Goal: Communication & Community: Participate in discussion

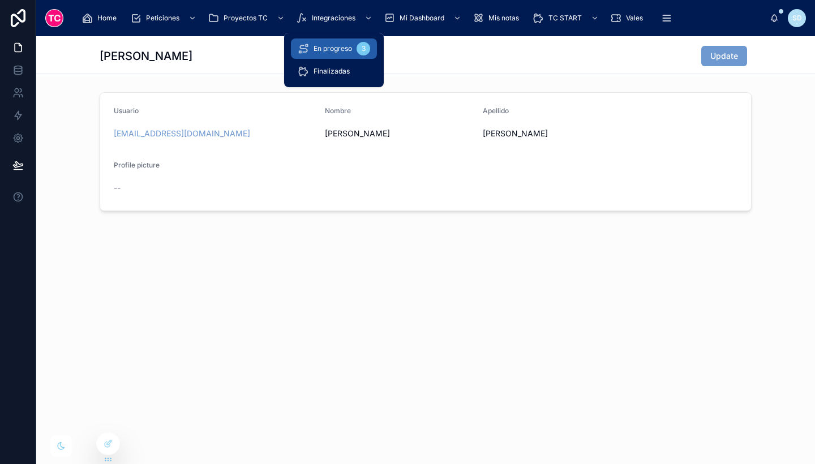
click at [331, 44] on div "En progreso 3" at bounding box center [334, 49] width 72 height 18
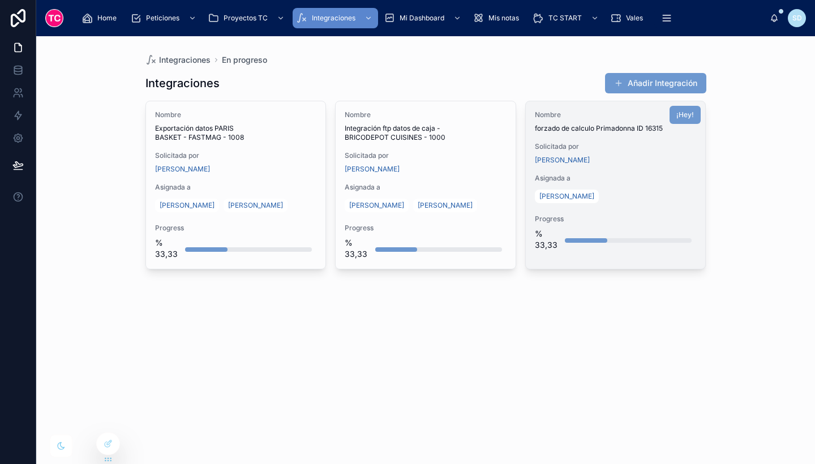
click at [592, 178] on span "Asignada a" at bounding box center [616, 178] width 162 height 9
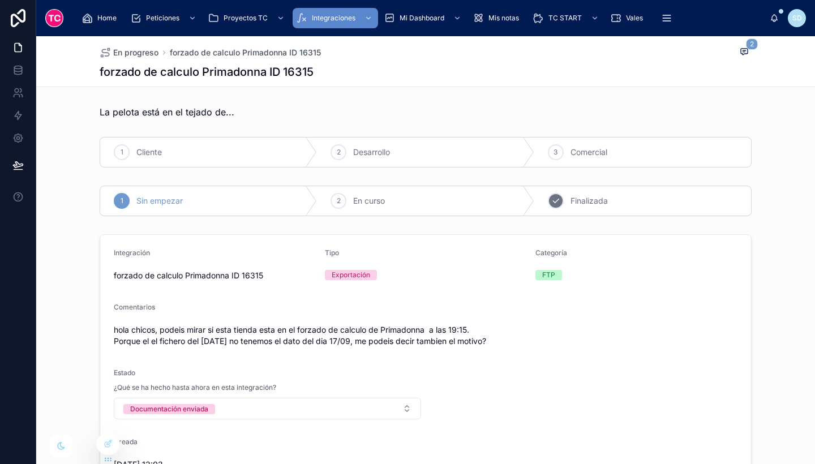
click at [551, 203] on icon at bounding box center [555, 200] width 9 height 9
click at [740, 53] on icon at bounding box center [744, 51] width 9 height 9
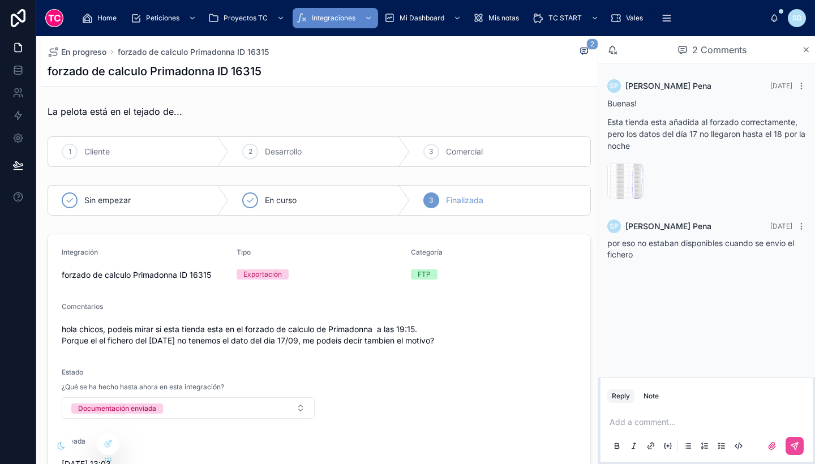
click at [657, 425] on p at bounding box center [709, 422] width 199 height 11
click at [793, 443] on icon at bounding box center [794, 445] width 9 height 9
click at [810, 54] on div "2 Comments" at bounding box center [706, 49] width 217 height 27
click at [805, 49] on icon at bounding box center [806, 49] width 8 height 9
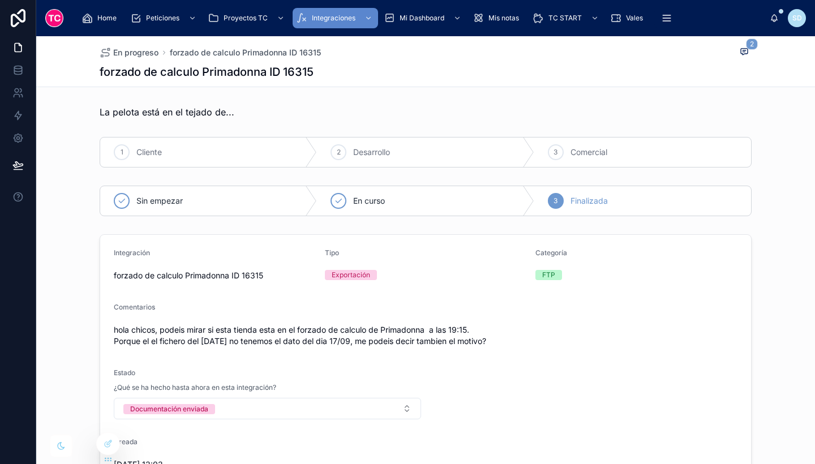
click at [491, 81] on div "En progreso forzado de calculo Primadonna ID 16315 2 forzado de calculo Primado…" at bounding box center [426, 61] width 652 height 50
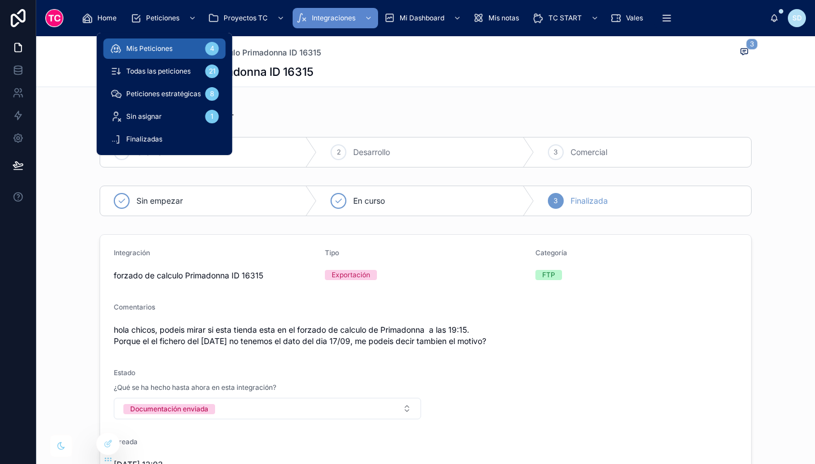
click at [178, 46] on div "Mis Peticiones 4" at bounding box center [164, 49] width 109 height 18
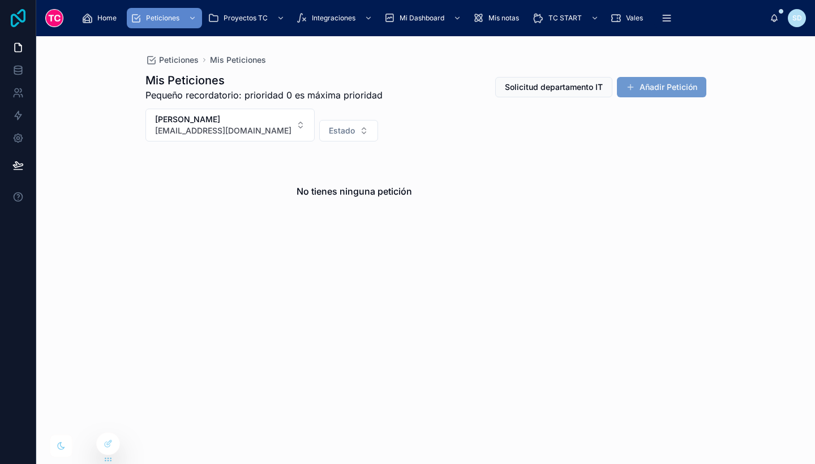
click at [25, 20] on icon at bounding box center [18, 18] width 15 height 18
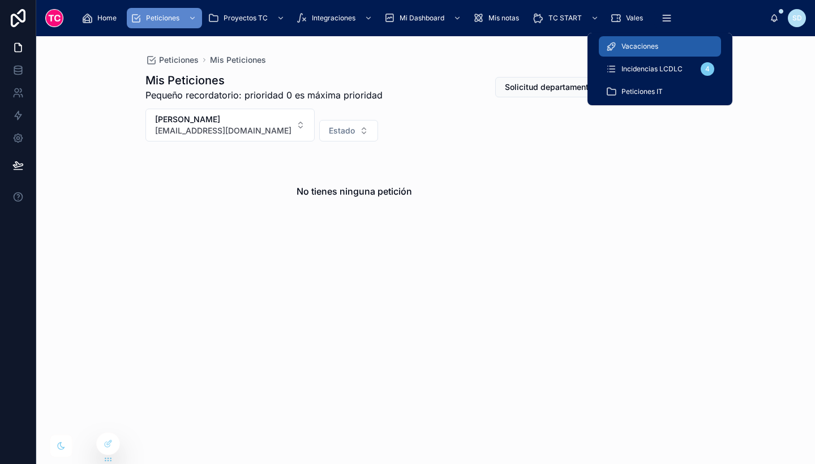
click at [654, 40] on div "Vacaciones" at bounding box center [660, 46] width 109 height 18
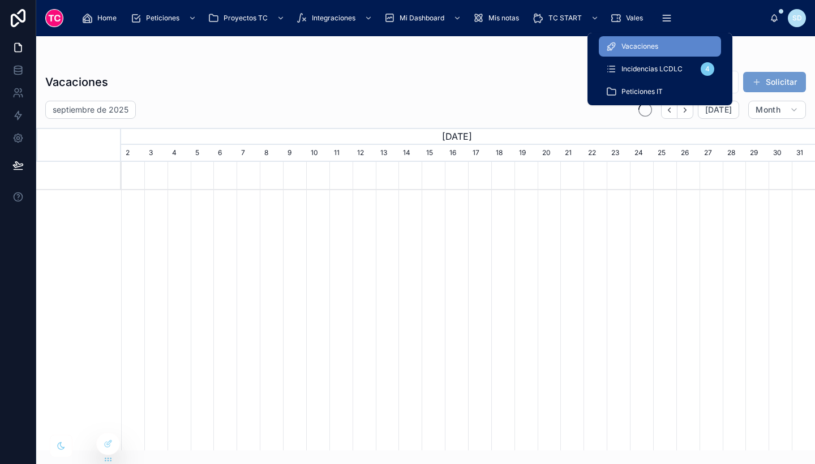
scroll to position [0, 694]
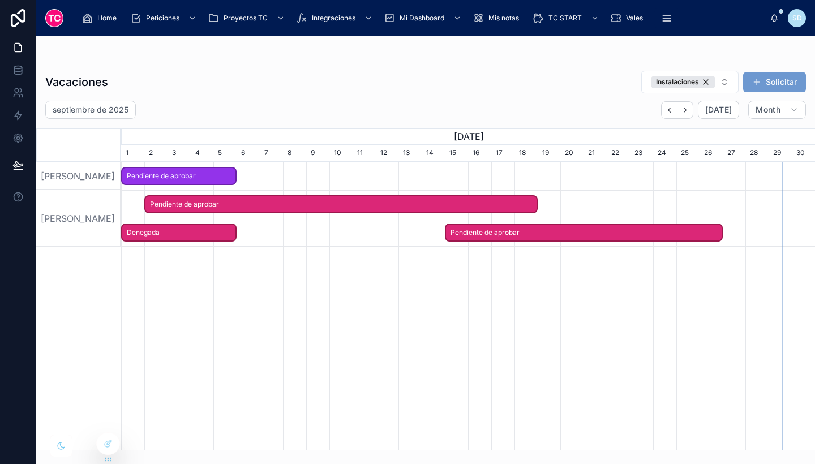
click at [316, 100] on div "Vacaciones Instalaciones Solicitar septiembre de 2025 Today Month August, 2025 …" at bounding box center [425, 256] width 779 height 387
click at [706, 79] on div "Instalaciones" at bounding box center [683, 82] width 65 height 12
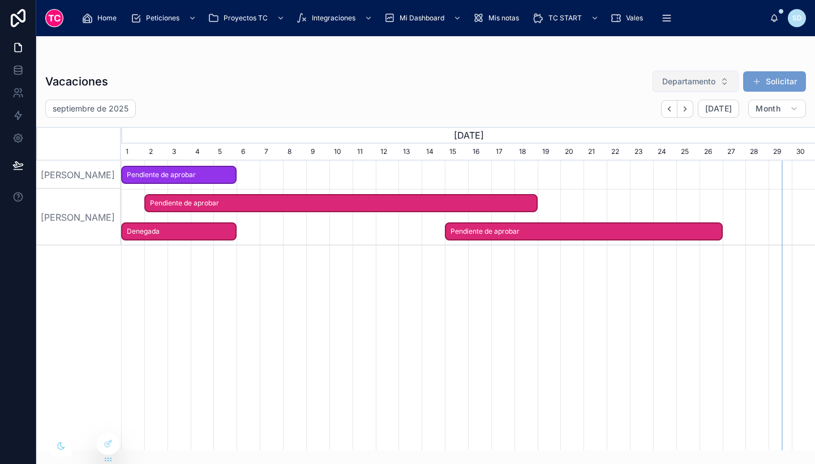
click at [563, 98] on div "Vacaciones Departamento Solicitar septiembre de 2025 Today Month August, 2025 S…" at bounding box center [425, 256] width 779 height 387
click at [568, 81] on div "Vacaciones Departamento Solicitar" at bounding box center [425, 81] width 761 height 23
click at [722, 28] on div "Home Peticiones Proyectos TC Integraciones Mi Dashboard Mis notas TC START Vale…" at bounding box center [420, 18] width 697 height 25
click at [630, 19] on span "Vales" at bounding box center [634, 18] width 17 height 9
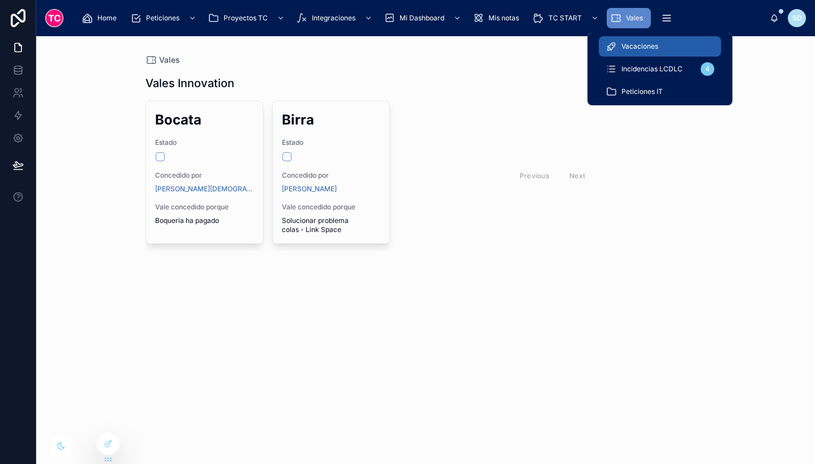
click at [655, 46] on span "Vacaciones" at bounding box center [639, 46] width 37 height 9
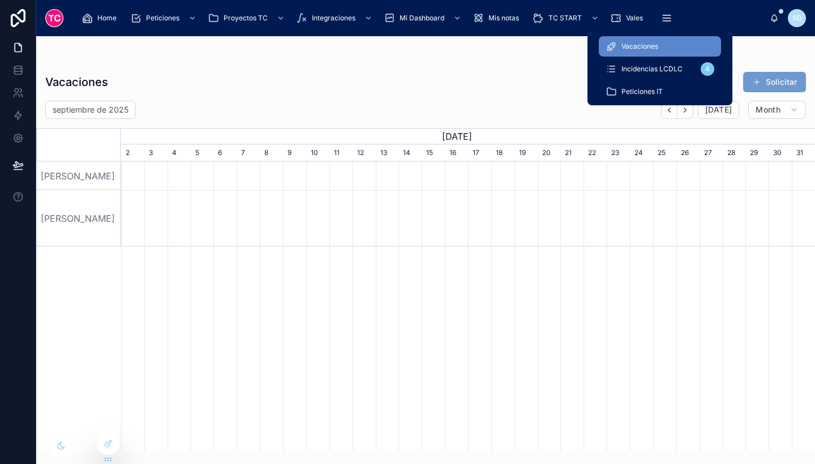
scroll to position [0, 694]
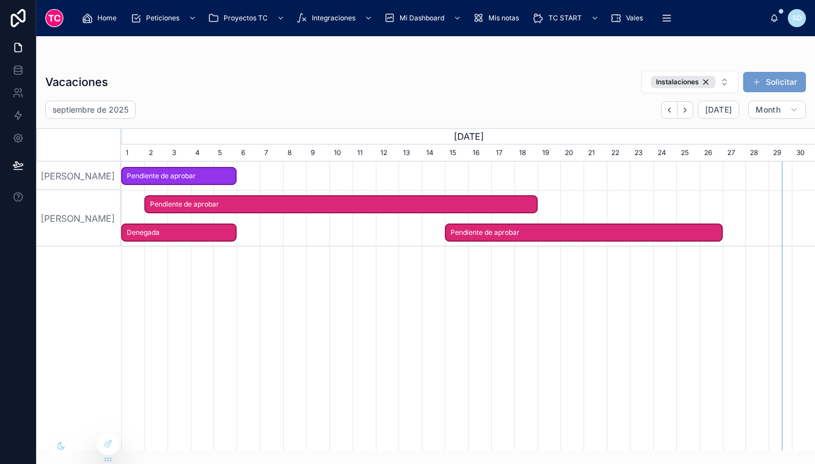
click at [538, 71] on div "Vacaciones Instalaciones Solicitar" at bounding box center [425, 82] width 761 height 24
click at [566, 73] on div "Vacaciones Instalaciones Solicitar" at bounding box center [425, 82] width 761 height 24
click at [527, 87] on div "Vacaciones Instalaciones Solicitar" at bounding box center [425, 82] width 761 height 24
click at [500, 12] on div "Mis notas" at bounding box center [498, 18] width 51 height 18
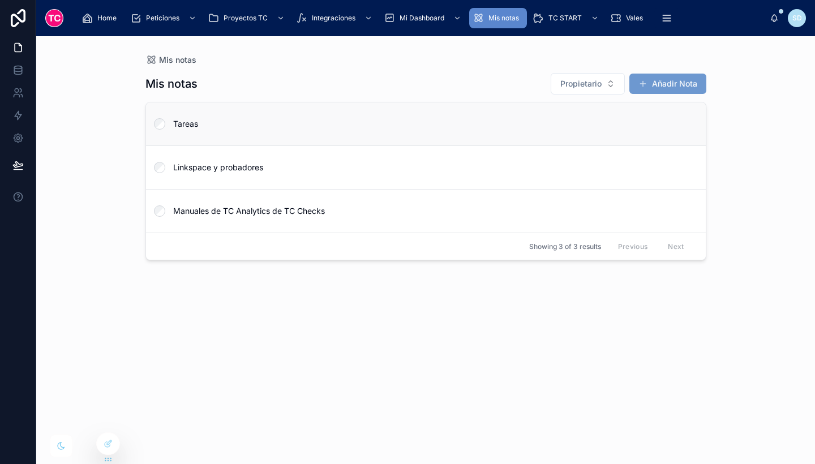
click at [468, 129] on span "Tareas" at bounding box center [432, 123] width 519 height 11
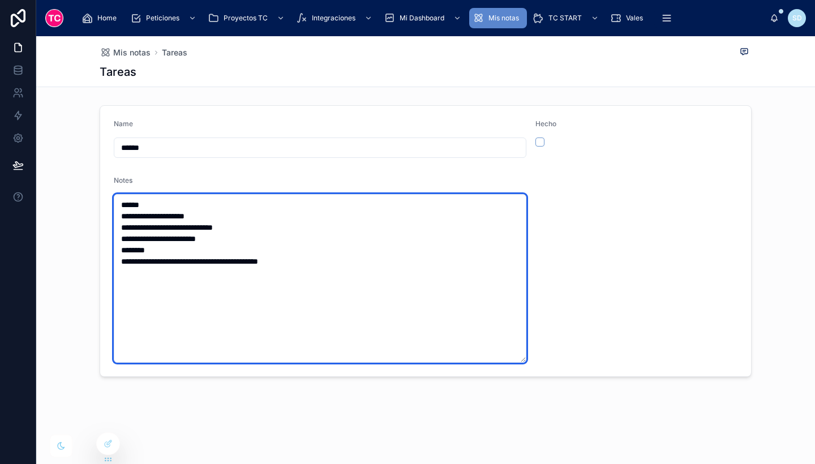
click at [288, 251] on textarea "**********" at bounding box center [320, 278] width 413 height 169
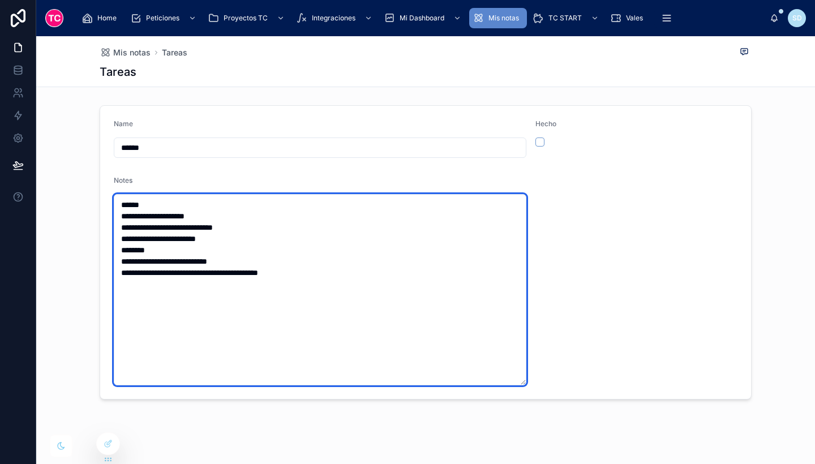
click at [286, 260] on textarea "**********" at bounding box center [320, 289] width 413 height 191
type textarea "**********"
